Goal: Information Seeking & Learning: Learn about a topic

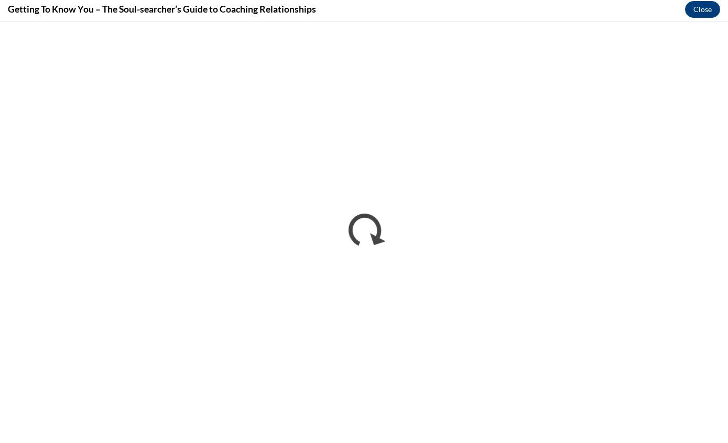
scroll to position [614, 0]
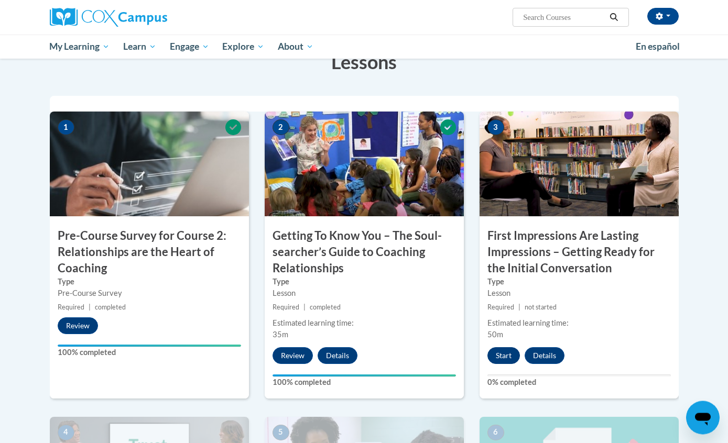
scroll to position [202, 0]
click at [503, 354] on button "Start" at bounding box center [504, 356] width 33 height 17
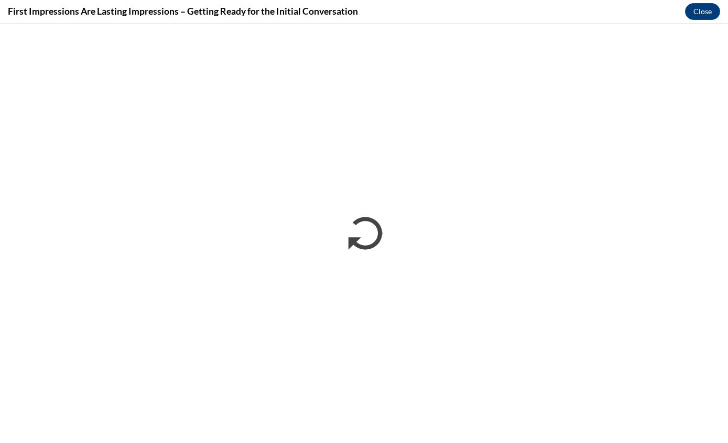
scroll to position [0, 0]
